Goal: Book appointment/travel/reservation

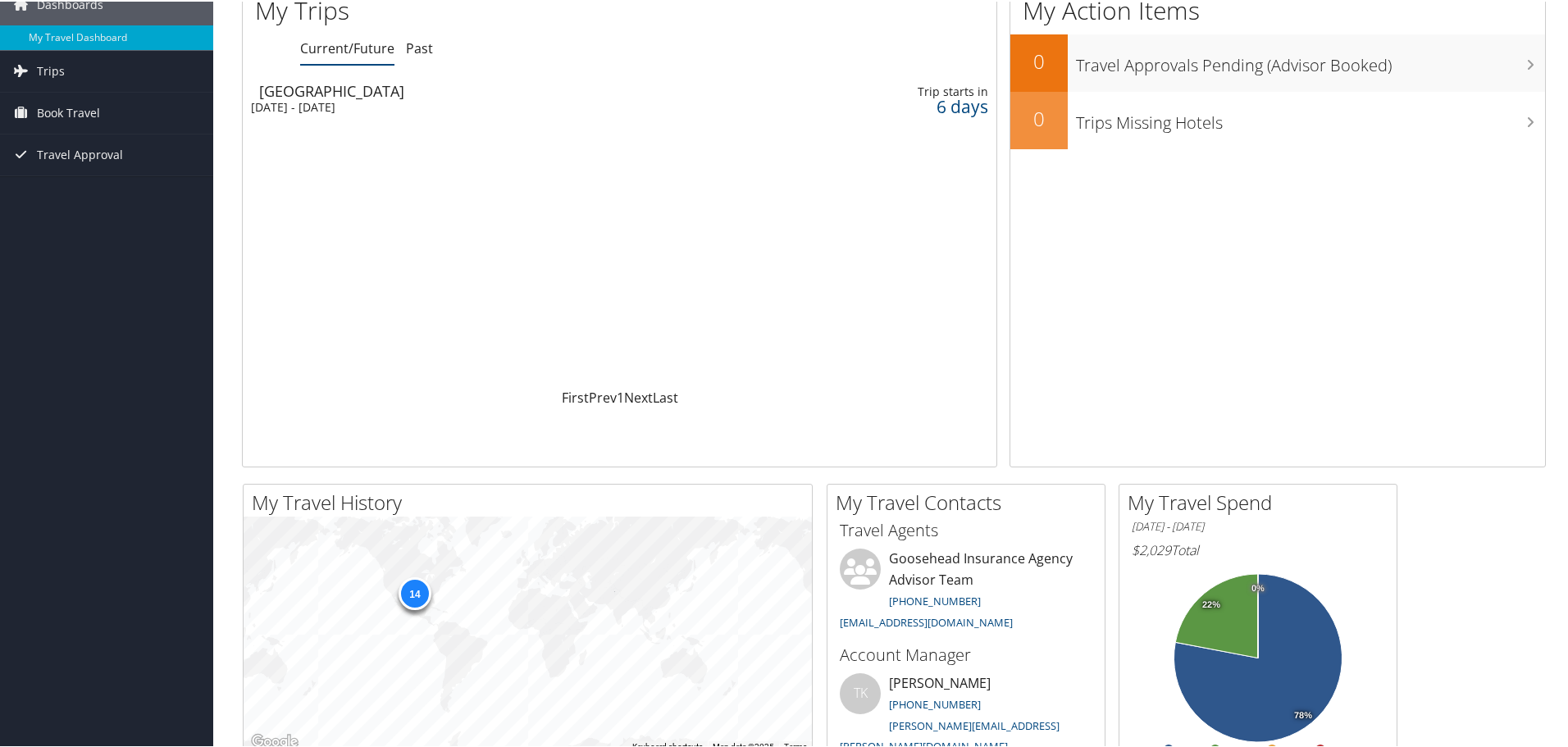
scroll to position [82, 0]
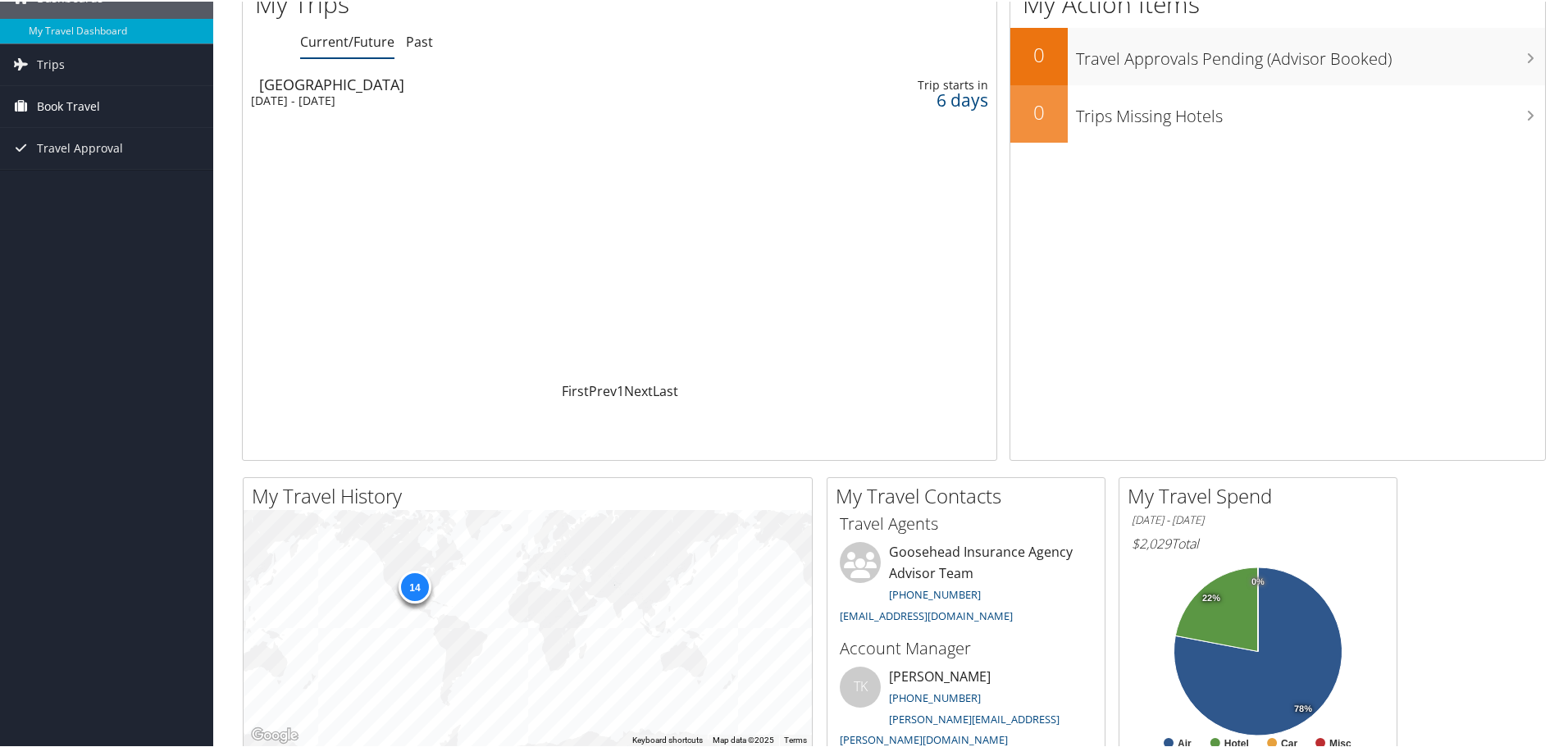
click at [82, 100] on span "Book Travel" at bounding box center [69, 105] width 63 height 41
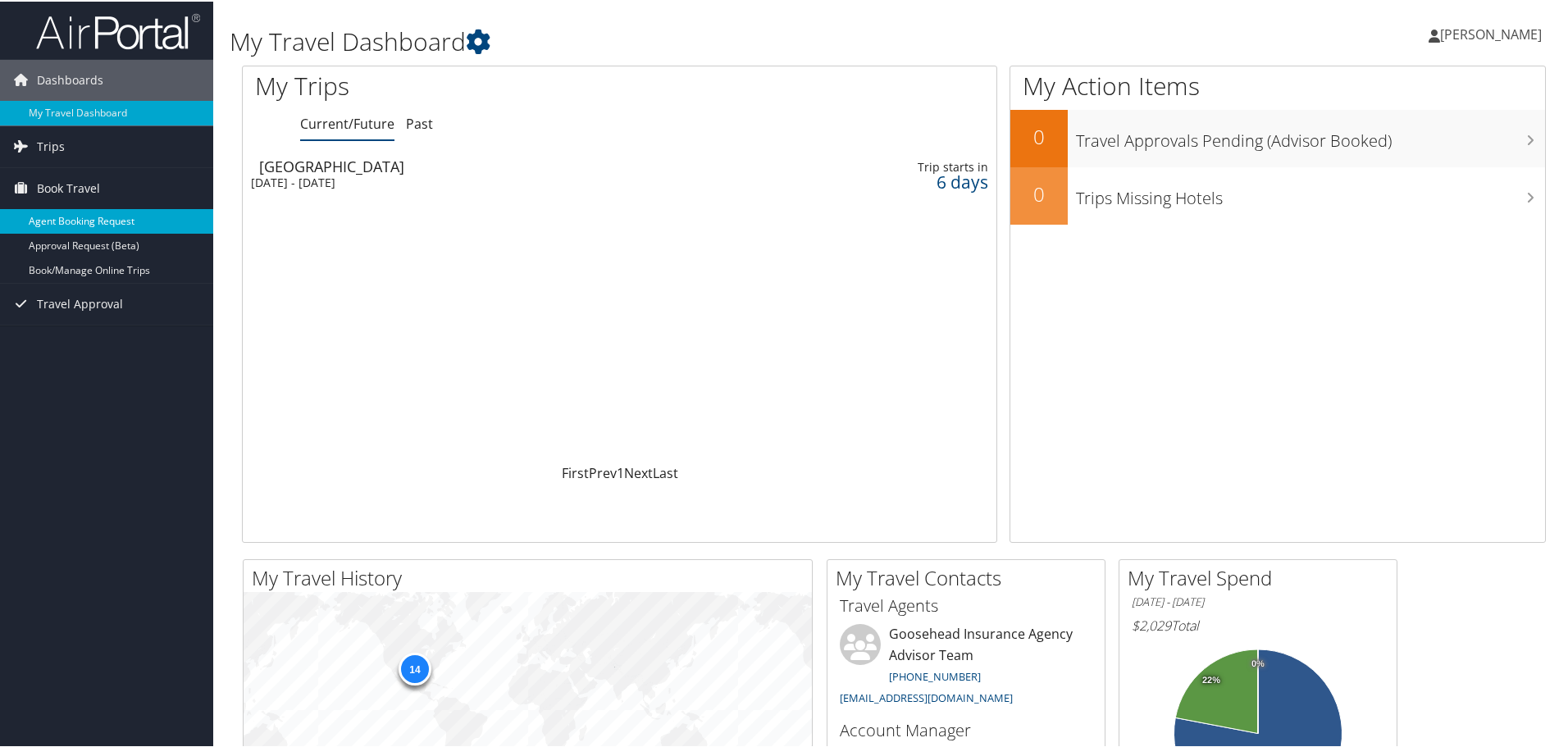
click at [143, 217] on link "Agent Booking Request" at bounding box center [107, 220] width 213 height 25
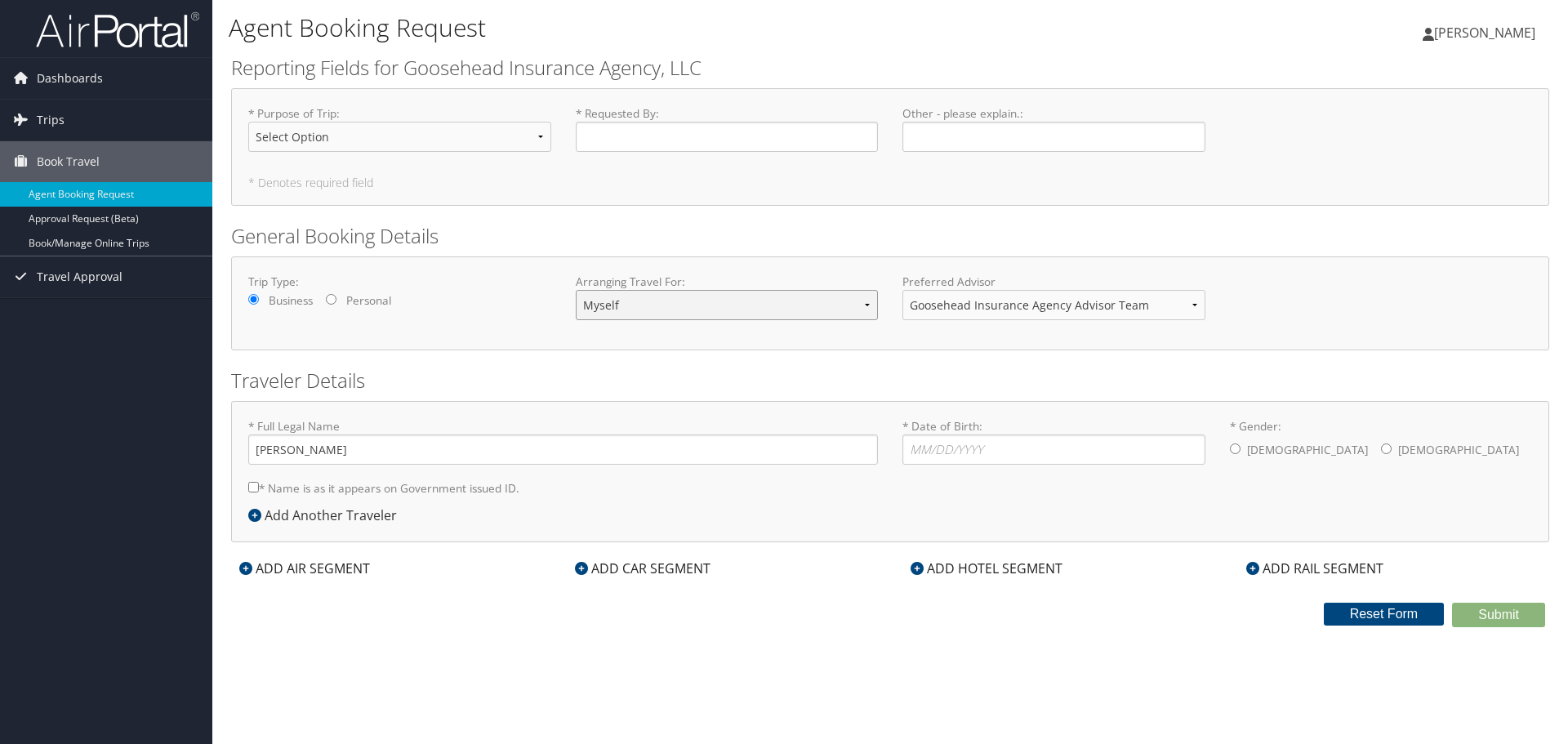
click at [666, 302] on select "Myself Another Traveler Guest Traveler" at bounding box center [727, 305] width 303 height 30
select select "another"
click at [575, 290] on select "Myself Another Traveler Guest Traveler" at bounding box center [727, 305] width 303 height 30
click at [938, 291] on select "Goosehead Insurance Agency Advisor Team" at bounding box center [1054, 305] width 303 height 30
click at [784, 293] on select "Myself Another Traveler Guest Traveler" at bounding box center [727, 305] width 303 height 30
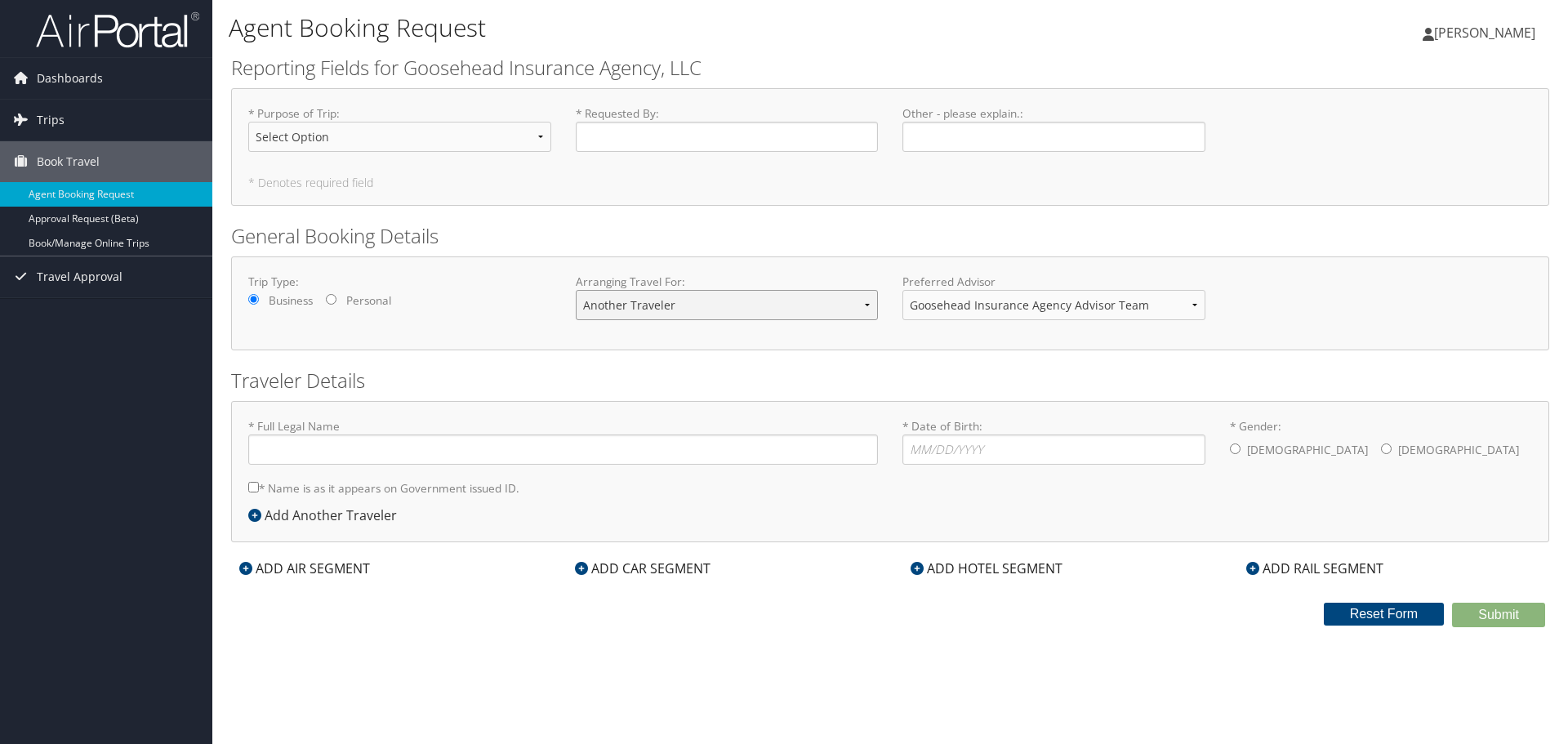
select select "guest"
click at [575, 290] on select "Myself Another Traveler Guest Traveler" at bounding box center [727, 305] width 303 height 30
click at [950, 295] on select "Goosehead Insurance Agency Advisor Team" at bounding box center [1054, 305] width 303 height 30
click at [1250, 228] on h2 "General Booking Details" at bounding box center [890, 236] width 1318 height 28
click at [404, 453] on input "* Full Legal Name" at bounding box center [563, 449] width 630 height 30
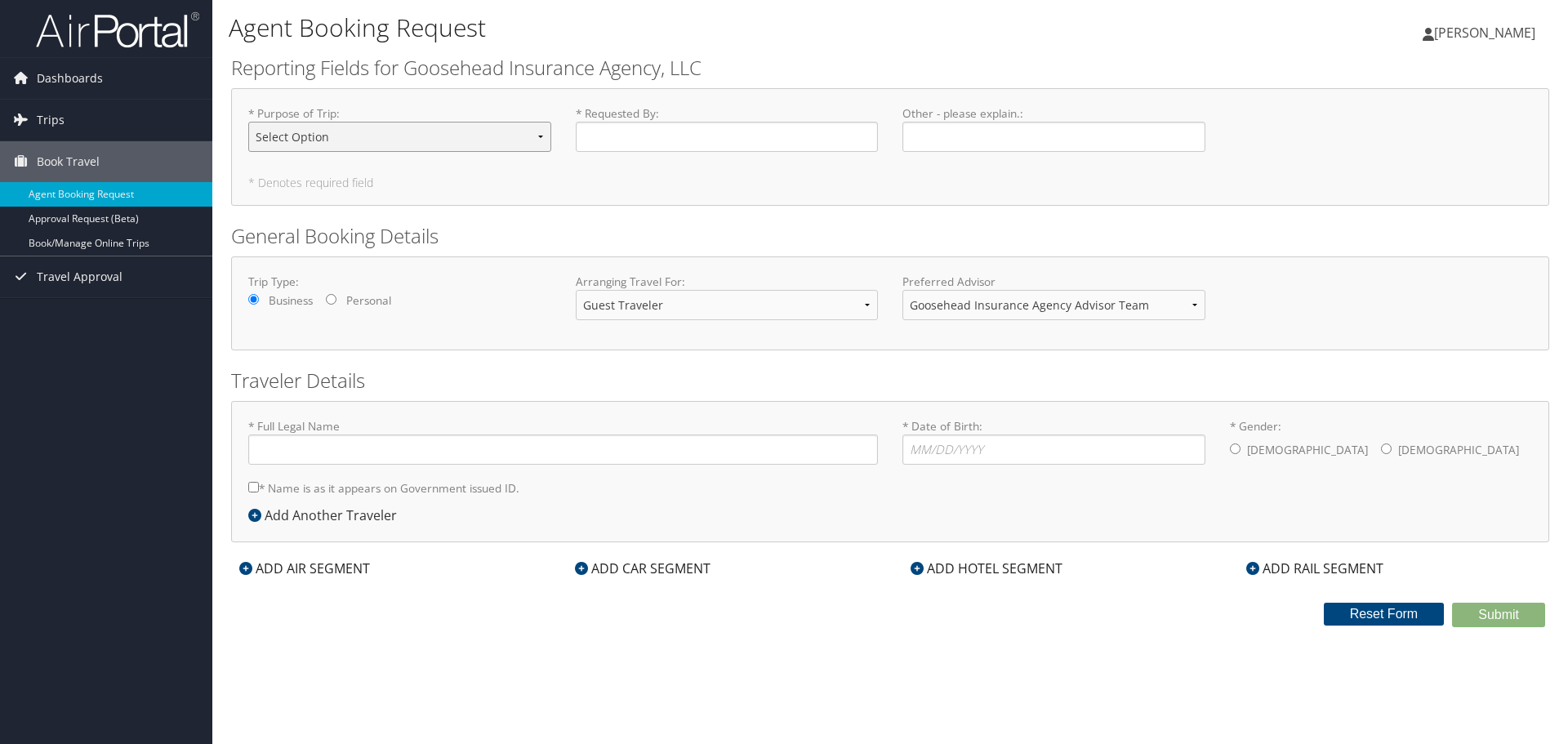
click at [407, 133] on select "Select Option Agency Site Visit - Support Campus Recruiting Visit Carrier Partn…" at bounding box center [400, 137] width 303 height 30
select select "Prospective Franchise Meeting"
click at [249, 122] on select "Select Option Agency Site Visit - Support Campus Recruiting Visit Carrier Partn…" at bounding box center [400, 137] width 303 height 30
click at [617, 131] on input "* Requested By : Required" at bounding box center [727, 137] width 303 height 30
type input "[PERSON_NAME]"
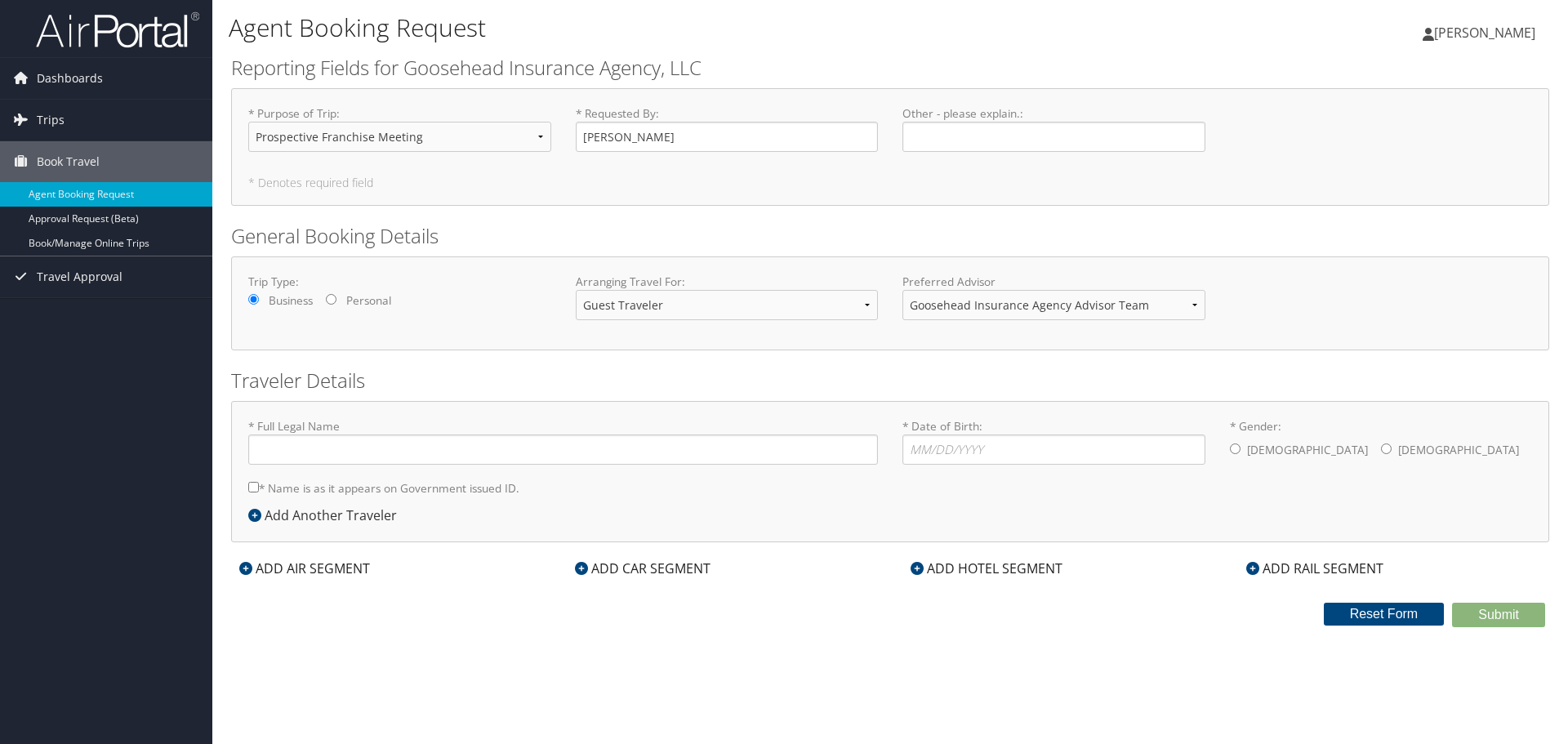
click at [994, 119] on label "Other - please explain. : Required" at bounding box center [1054, 128] width 303 height 47
click at [994, 122] on input "Other - please explain. : Required" at bounding box center [1054, 137] width 303 height 30
click at [995, 133] on input "Other - please explain. : Required" at bounding box center [1054, 137] width 303 height 30
type input "For [DATE]"
click at [515, 451] on input "* Full Legal Name" at bounding box center [563, 449] width 630 height 30
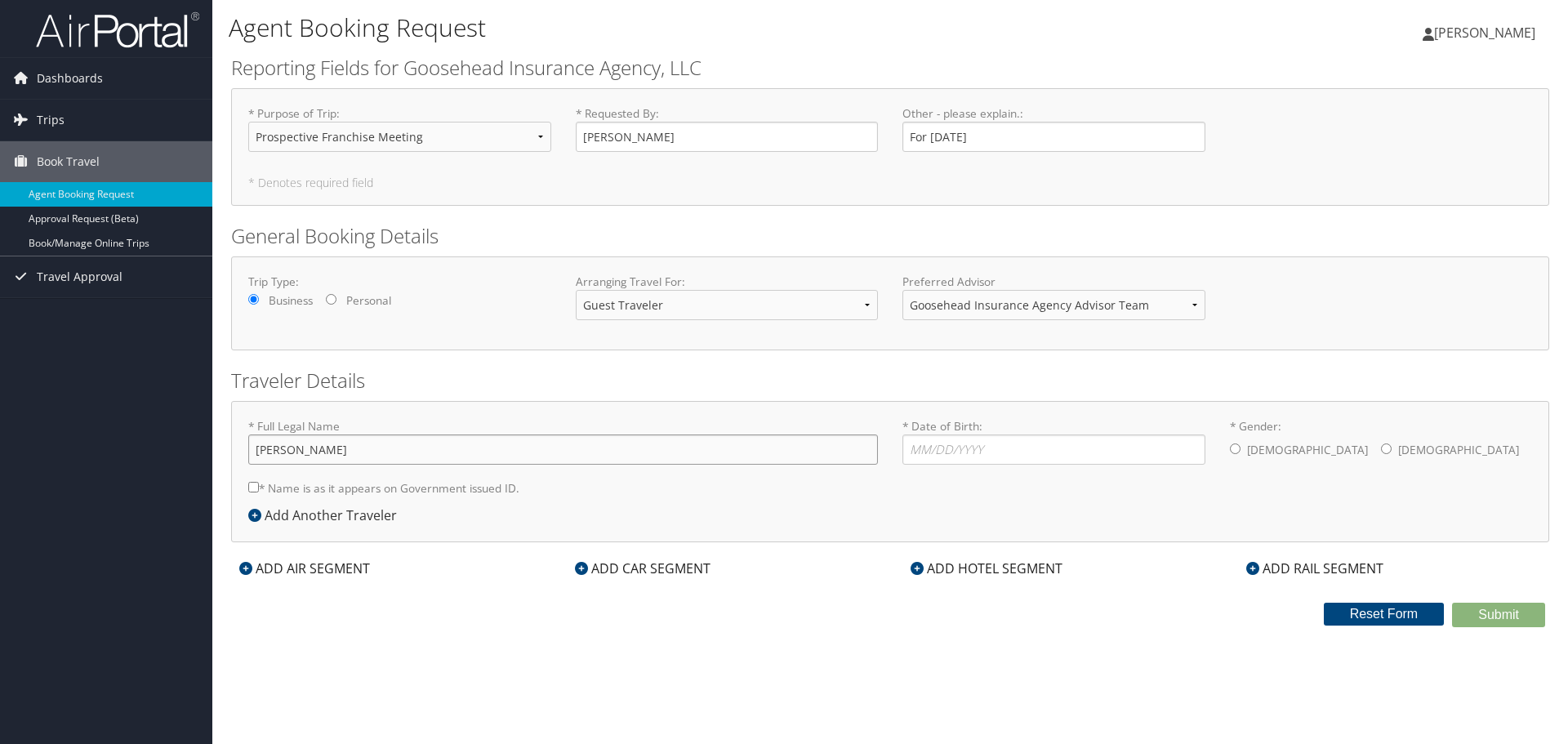
type input "[PERSON_NAME]"
click at [933, 457] on input "* Date of Birth: Invalid Date" at bounding box center [1054, 449] width 303 height 30
type input "[DATE]"
click at [1239, 453] on input "* Gender: [DEMOGRAPHIC_DATA] [DEMOGRAPHIC_DATA]" at bounding box center [1235, 449] width 11 height 11
radio input "true"
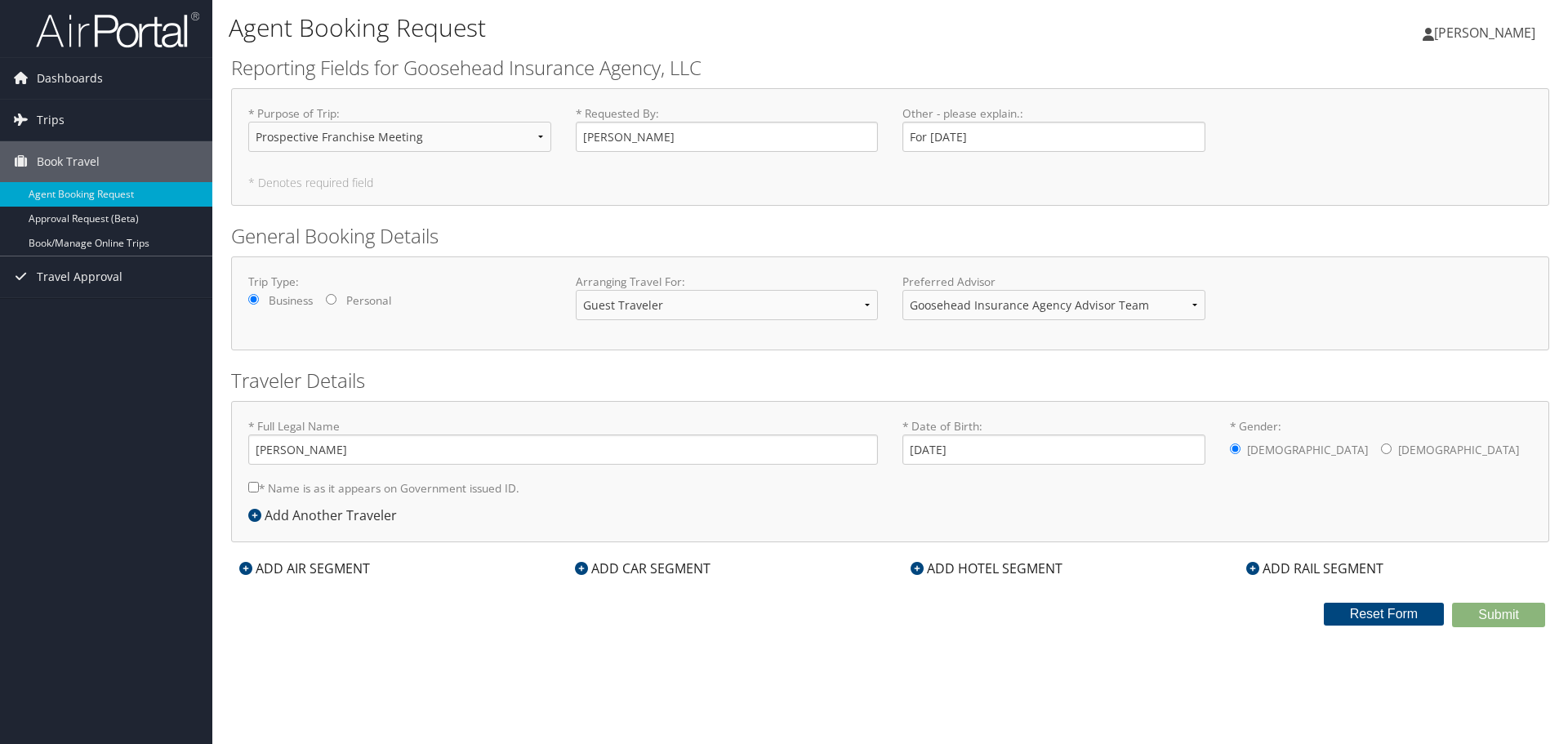
click at [310, 571] on div "ADD AIR SEGMENT" at bounding box center [305, 569] width 147 height 20
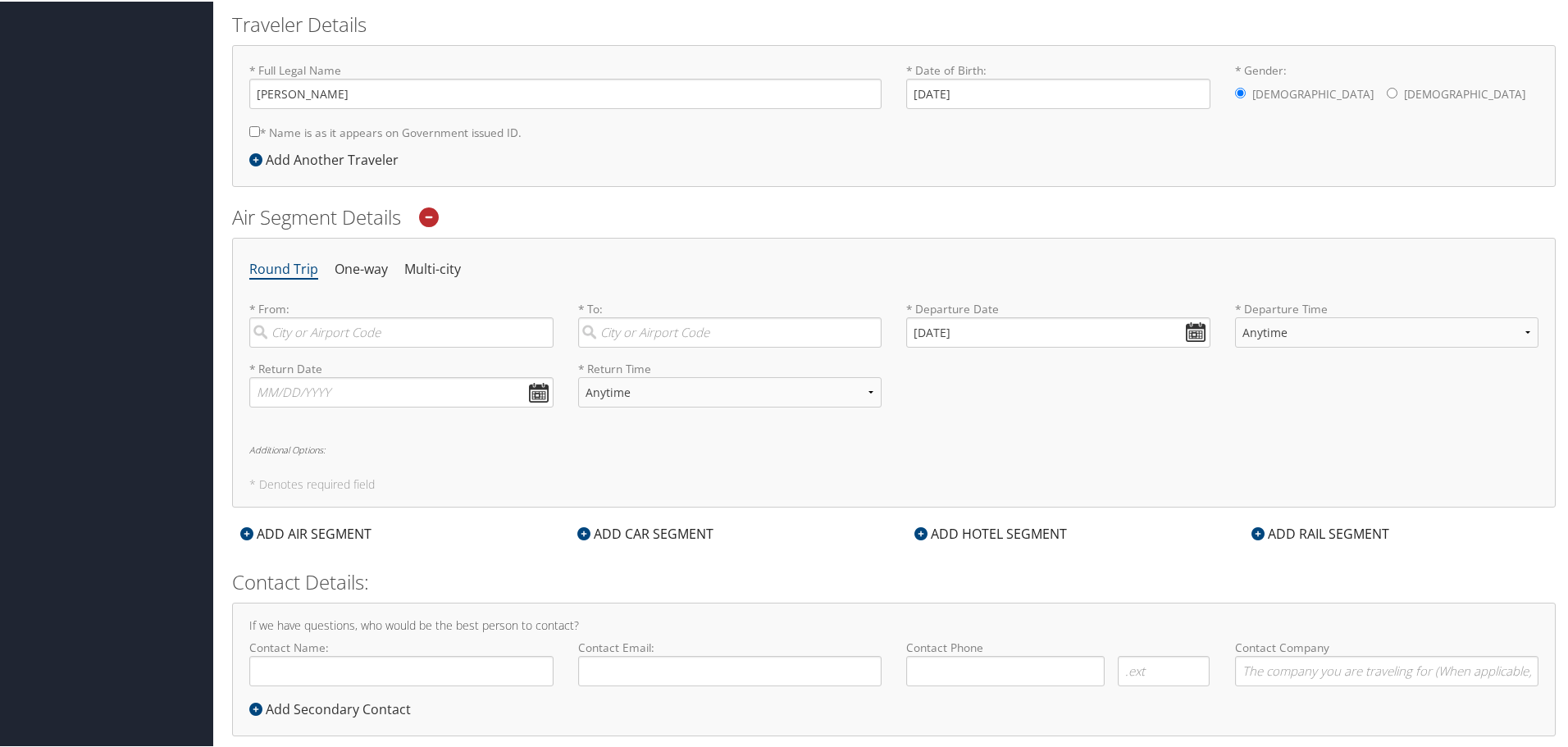
scroll to position [388, 0]
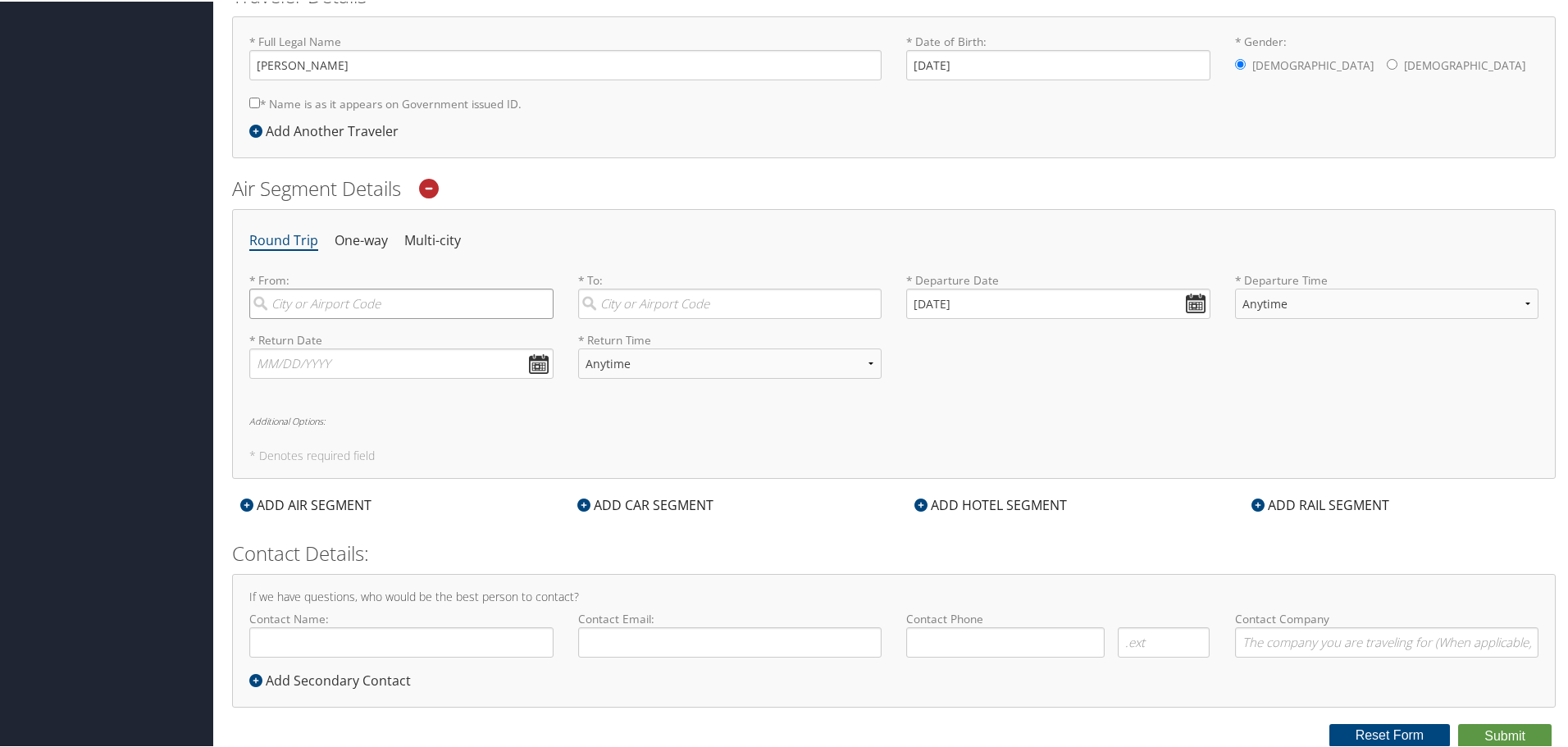
click at [326, 307] on input "search" at bounding box center [402, 302] width 304 height 31
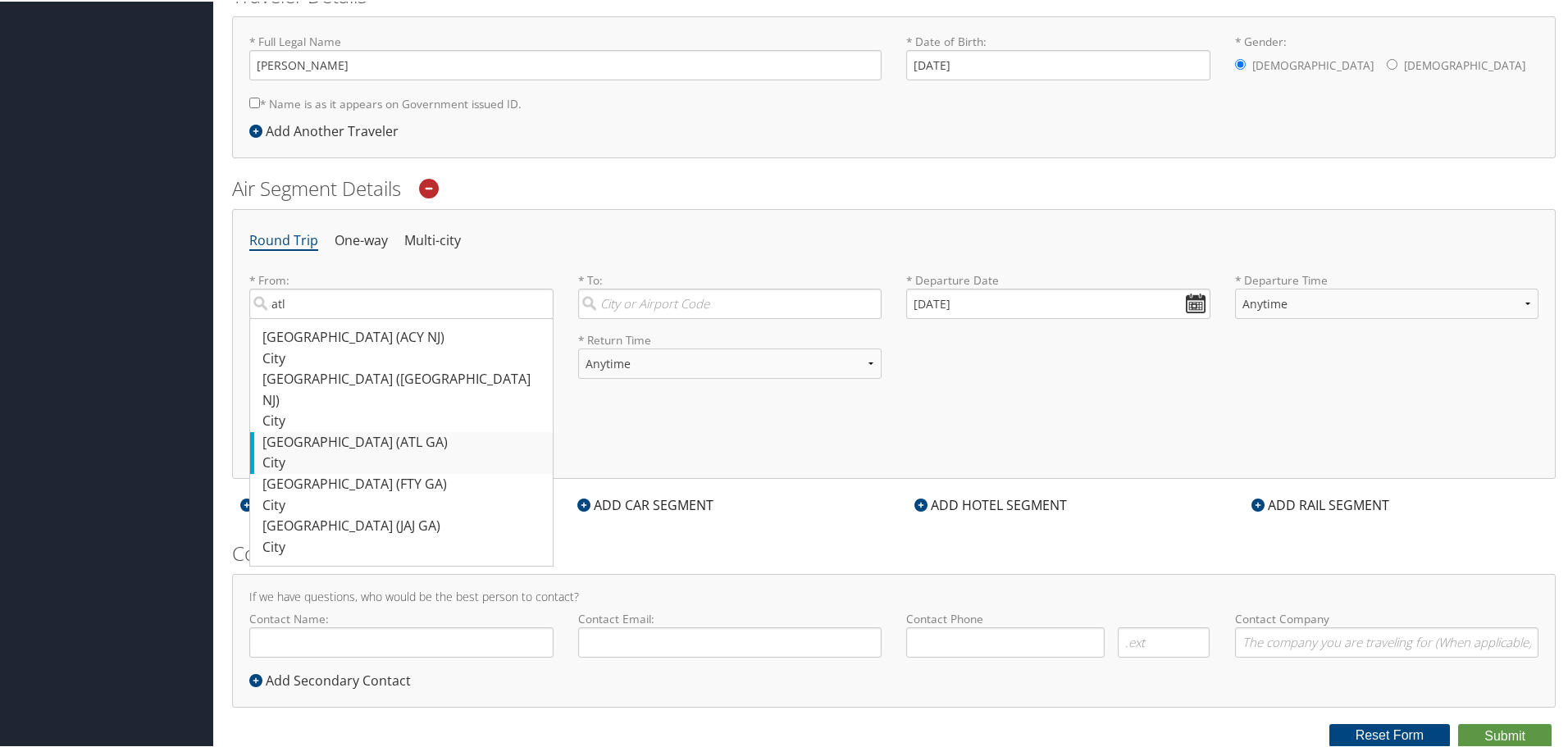
click at [390, 431] on div "[GEOGRAPHIC_DATA] ([GEOGRAPHIC_DATA] [GEOGRAPHIC_DATA])" at bounding box center [403, 441] width 282 height 21
click at [390, 317] on input "atl" at bounding box center [402, 302] width 304 height 31
type input "[GEOGRAPHIC_DATA] ([GEOGRAPHIC_DATA] [GEOGRAPHIC_DATA])"
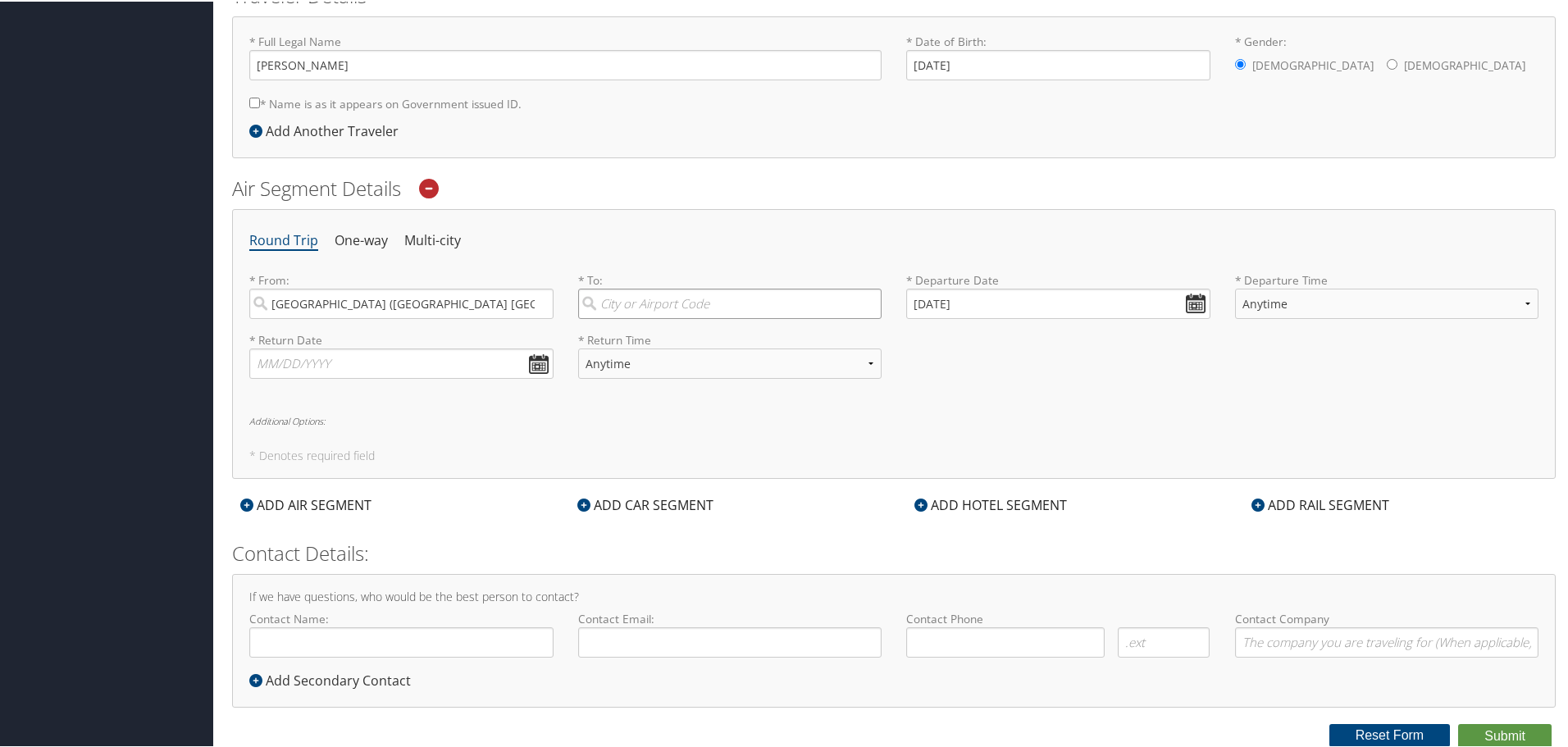
click at [712, 305] on input "search" at bounding box center [730, 302] width 304 height 31
click at [755, 367] on div "City" at bounding box center [732, 378] width 282 height 21
click at [755, 317] on input "dfw" at bounding box center [730, 302] width 304 height 31
type input "[GEOGRAPHIC_DATA] ([GEOGRAPHIC_DATA] [GEOGRAPHIC_DATA])"
click at [1122, 303] on input "[DATE]" at bounding box center [1058, 302] width 304 height 31
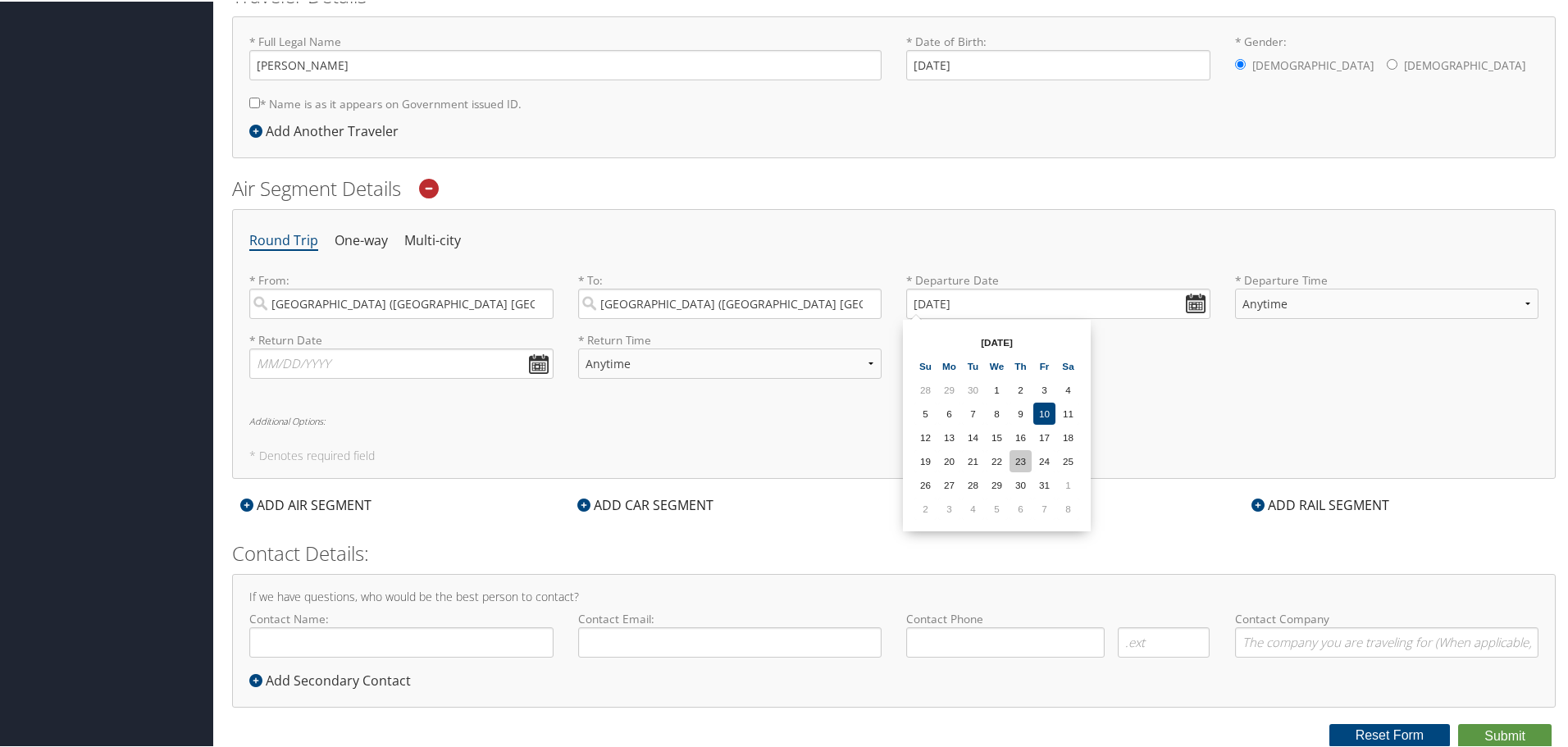
click at [1028, 458] on td "23" at bounding box center [1020, 459] width 22 height 22
type input "[DATE]"
click at [1365, 312] on select "Anytime Early Morning (5AM-7AM) Morning (7AM-12PM) Afternoon (12PM-5PM) Evening…" at bounding box center [1387, 302] width 304 height 31
click at [1146, 437] on div "Round Trip One-way Multi-city * From: [GEOGRAPHIC_DATA] (ATL [GEOGRAPHIC_DATA])…" at bounding box center [894, 342] width 1323 height 269
click at [295, 350] on input "text" at bounding box center [402, 362] width 304 height 31
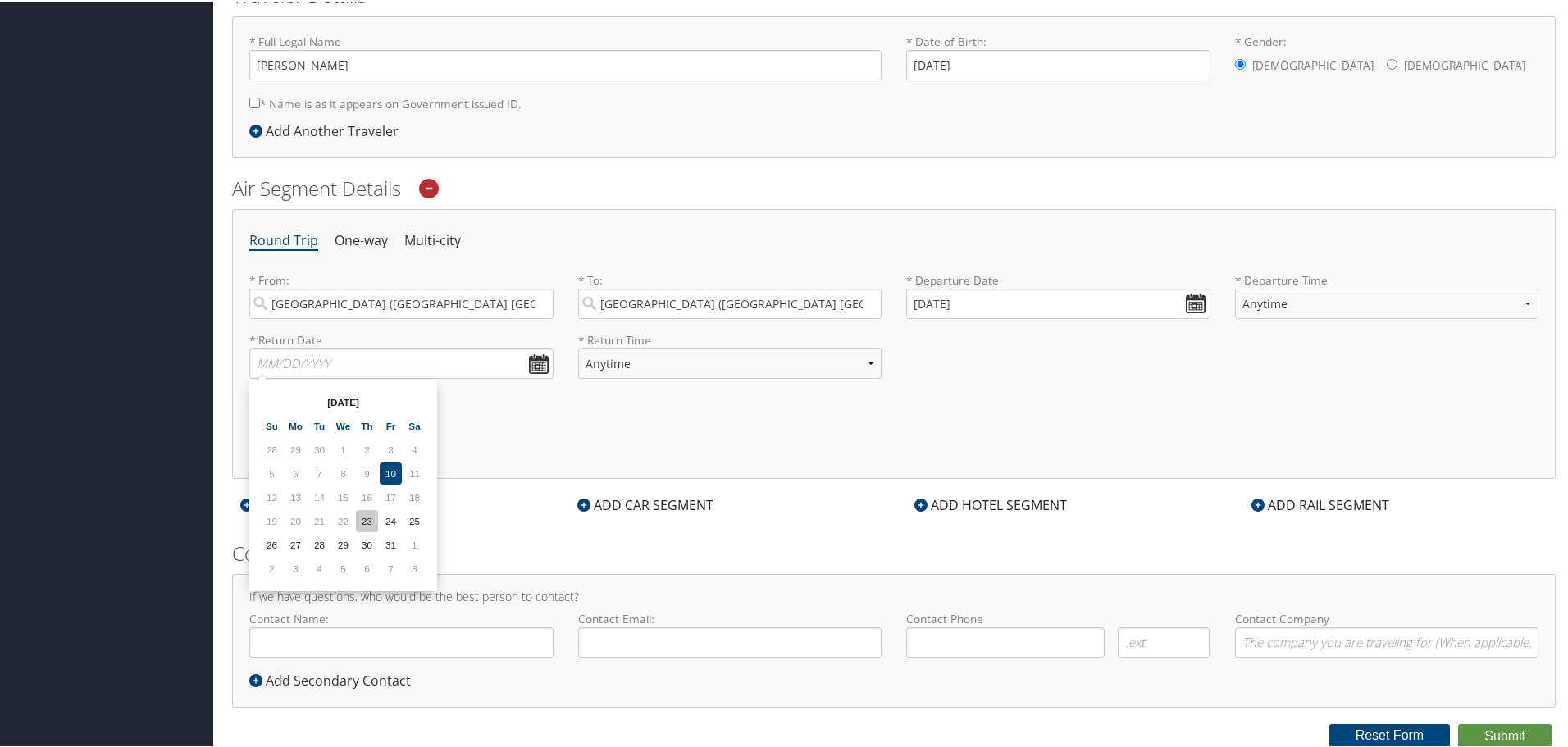
click at [374, 516] on td "23" at bounding box center [367, 519] width 22 height 22
type input "[DATE]"
click at [1195, 308] on input "[DATE]" at bounding box center [1058, 302] width 304 height 31
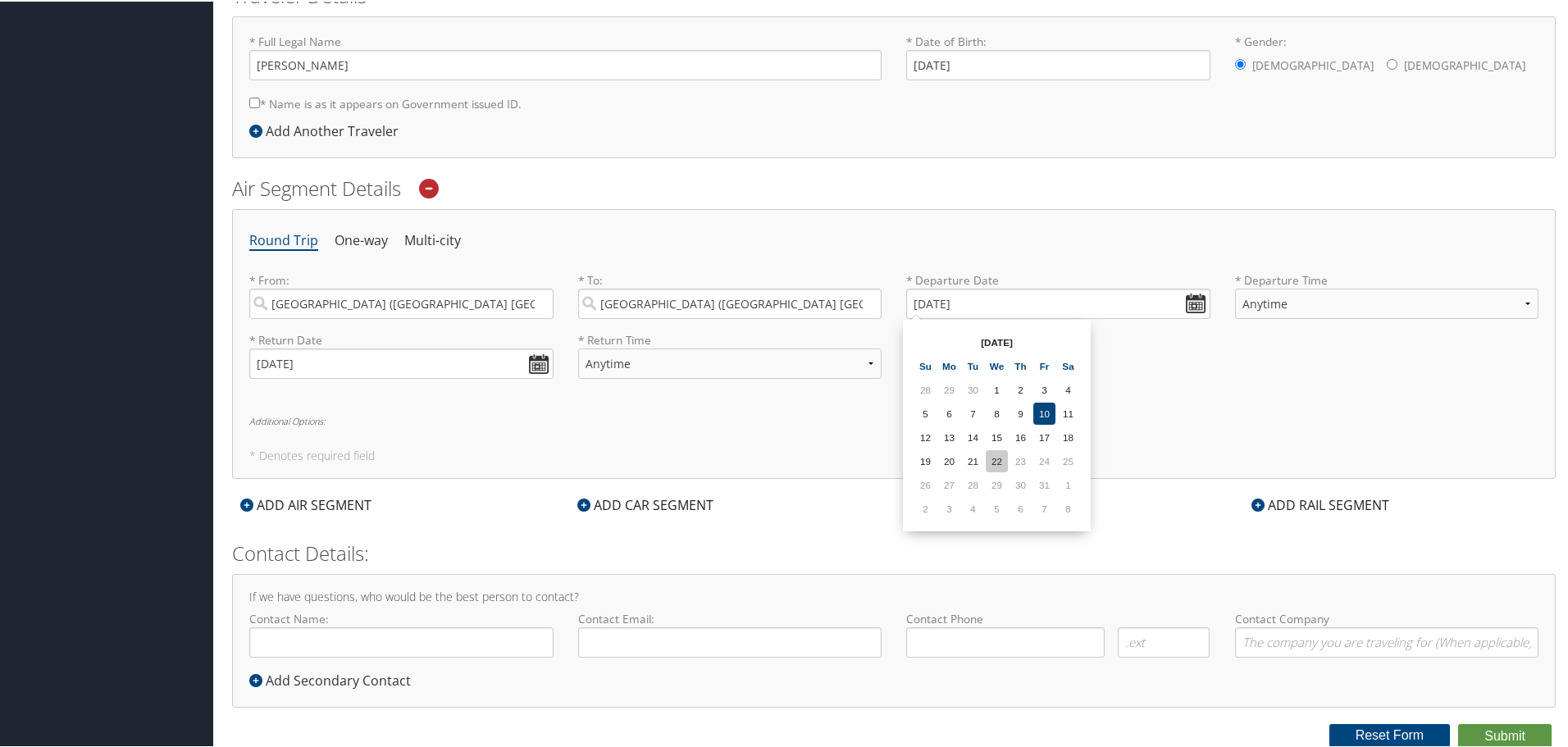
click at [991, 455] on td "22" at bounding box center [997, 459] width 22 height 22
type input "[DATE]"
click at [744, 368] on select "Anytime Early Morning (5AM-7AM) Morning (7AM-12PM) Afternoon (12PM-5PM) Evening…" at bounding box center [730, 362] width 304 height 31
click at [886, 393] on div "Round Trip One-way Multi-city * From: [GEOGRAPHIC_DATA] (ATL [GEOGRAPHIC_DATA])…" at bounding box center [894, 342] width 1323 height 269
click at [996, 502] on div "ADD HOTEL SEGMENT" at bounding box center [990, 503] width 169 height 20
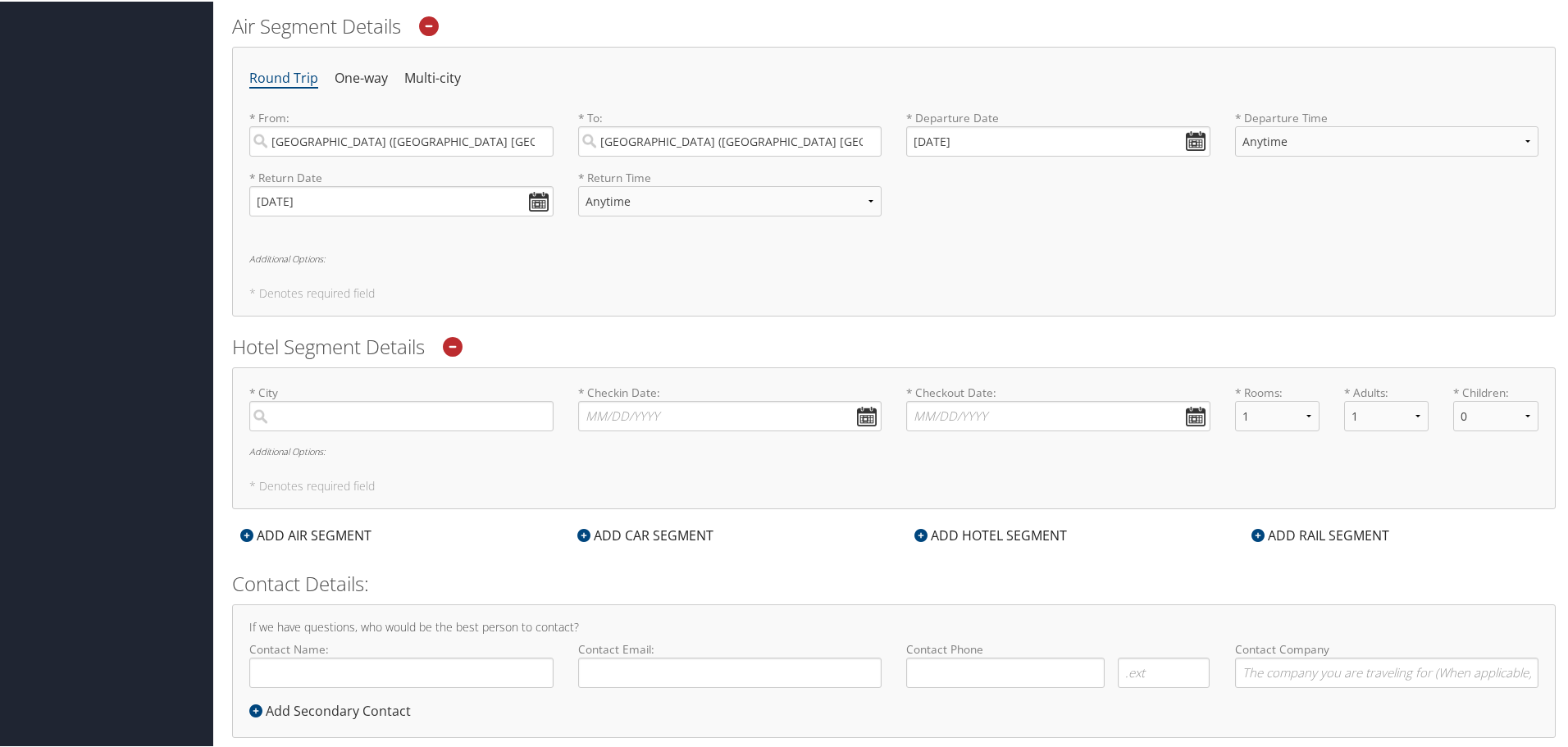
scroll to position [580, 0]
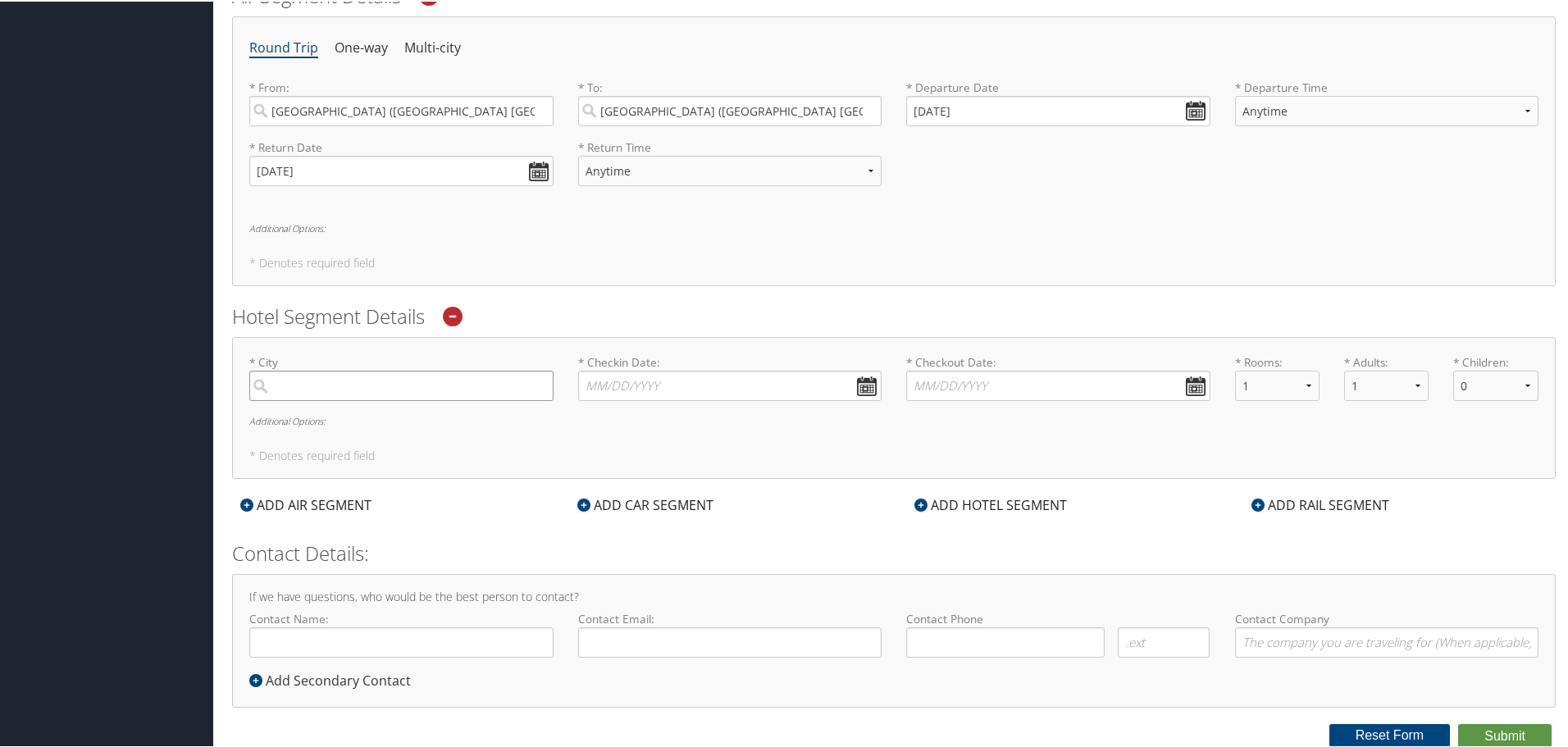
click at [258, 384] on input "search" at bounding box center [402, 383] width 304 height 31
click at [405, 450] on div "City" at bounding box center [403, 460] width 282 height 21
click at [405, 399] on input "dfw" at bounding box center [402, 383] width 304 height 31
type input "[GEOGRAPHIC_DATA]"
click at [647, 389] on input "* Checkin Date: Dates must be valid" at bounding box center [730, 383] width 304 height 31
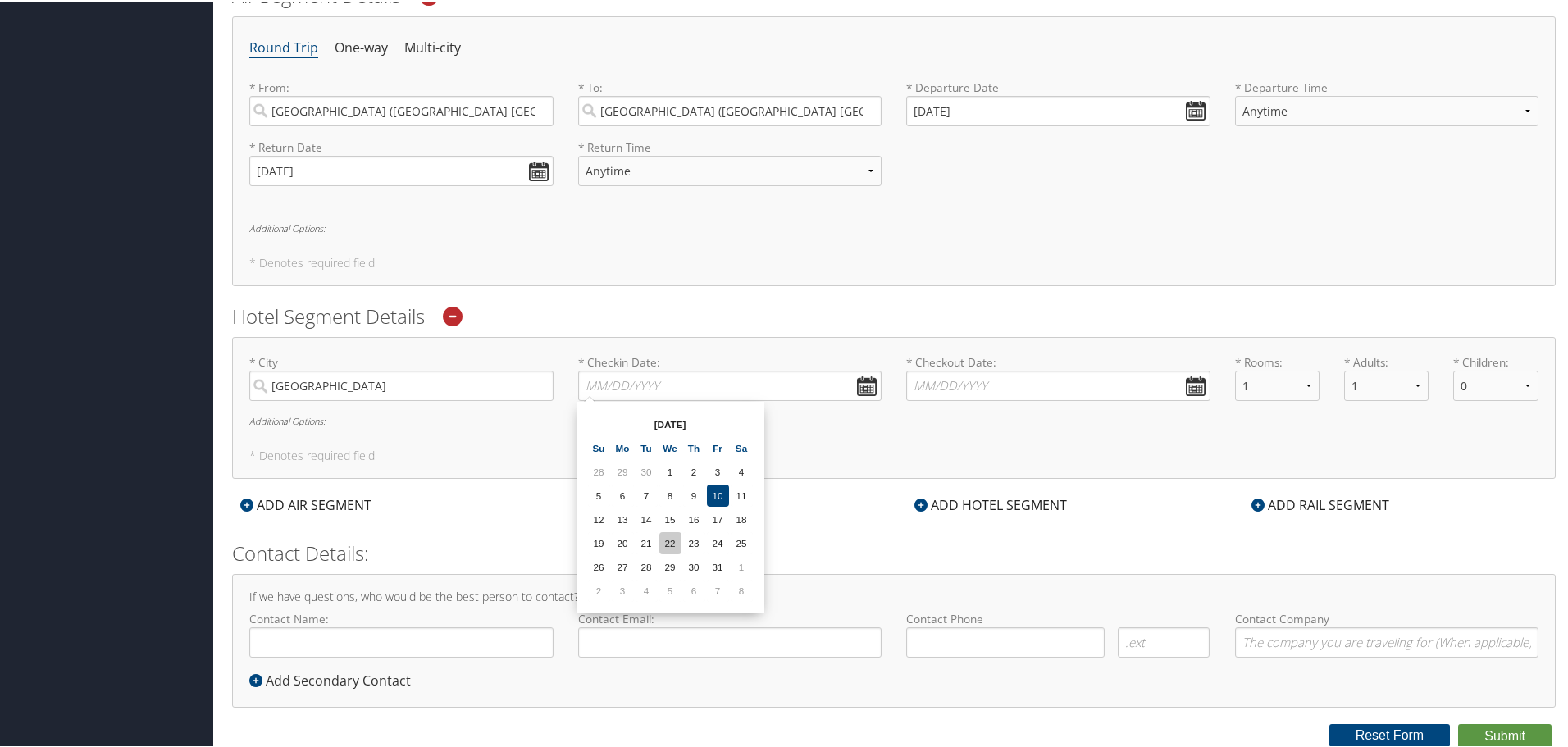
click at [675, 544] on td "22" at bounding box center [670, 541] width 22 height 22
type input "[DATE]"
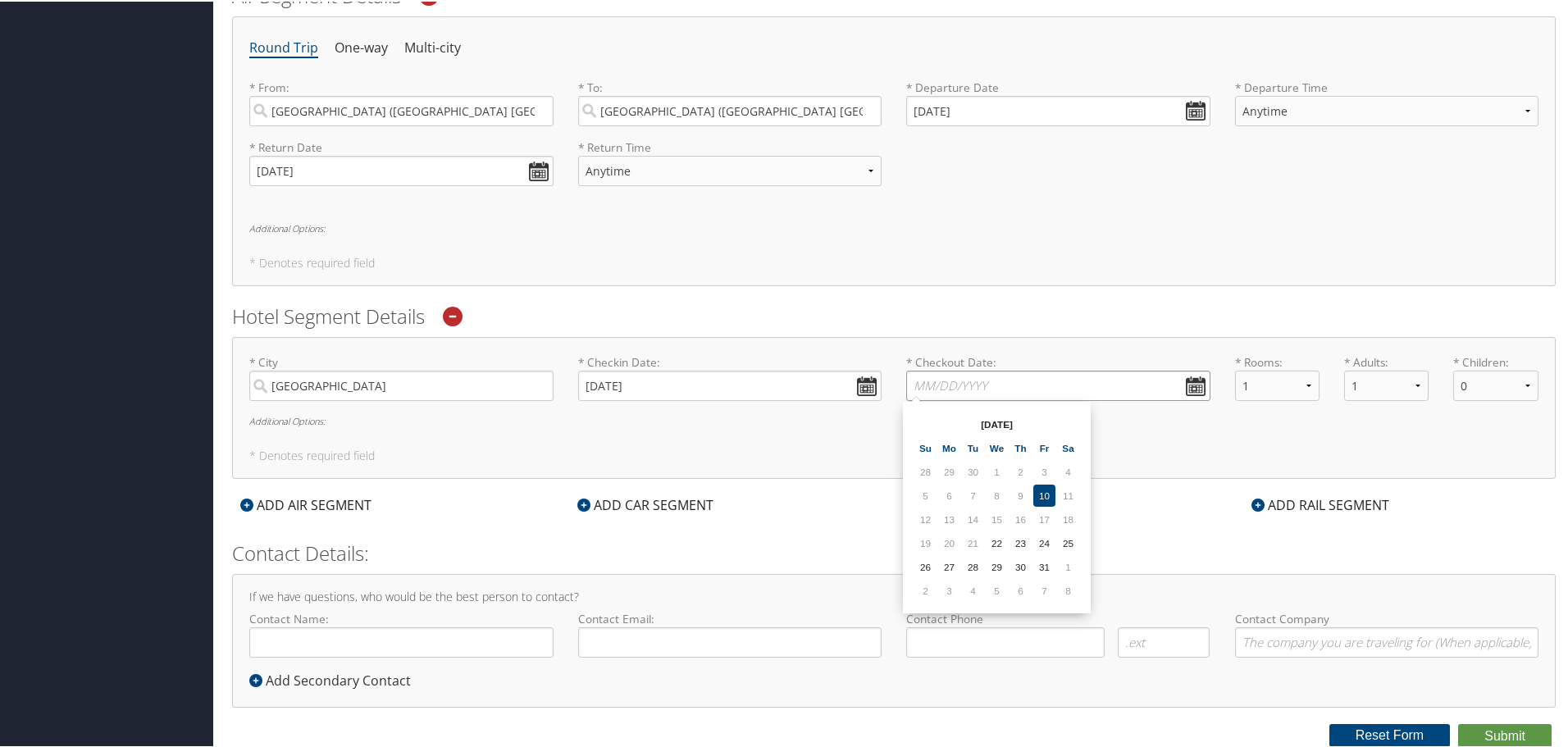
click at [977, 397] on input "* Checkout Date: Dates must be valid" at bounding box center [1058, 383] width 304 height 31
click at [1012, 536] on td "23" at bounding box center [1020, 541] width 22 height 22
type input "[DATE]"
drag, startPoint x: 967, startPoint y: 469, endPoint x: 700, endPoint y: 472, distance: 267.0
click at [964, 470] on div "* City Dallas Required * Checkin Date: [DATE] Dates must be valid * Checkout Da…" at bounding box center [894, 407] width 1323 height 143
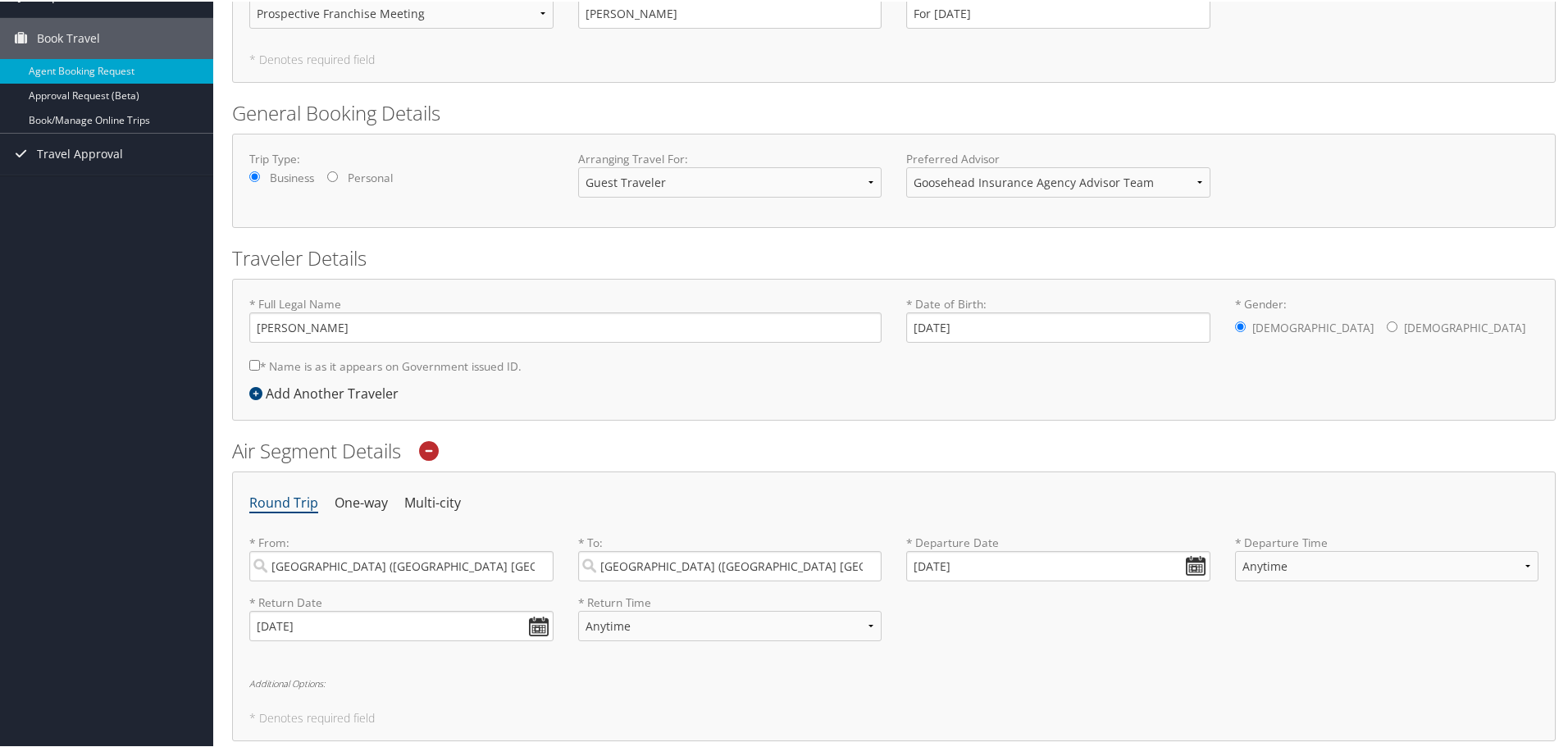
scroll to position [0, 0]
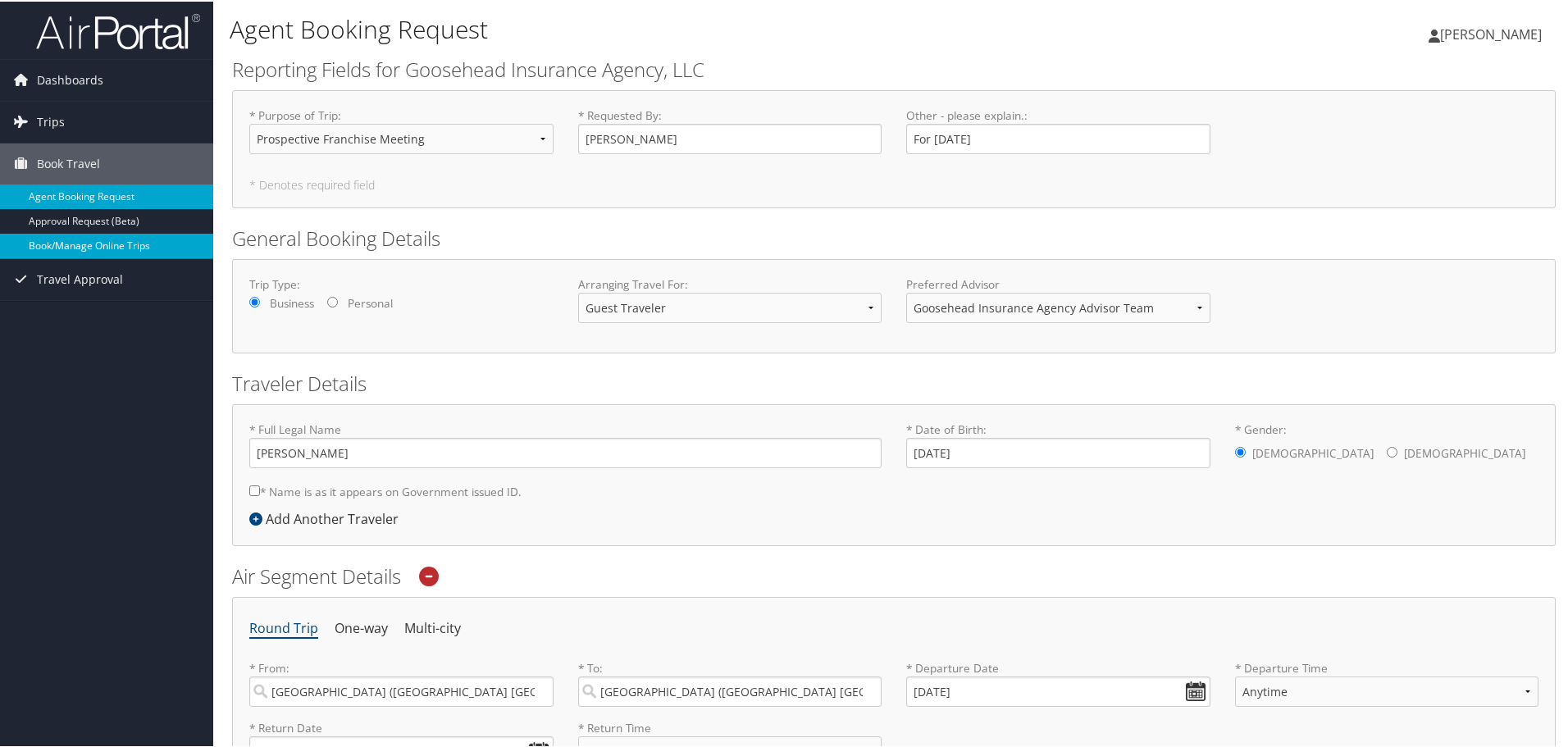
click at [113, 248] on link "Book/Manage Online Trips" at bounding box center [107, 245] width 213 height 25
